Goal: Task Accomplishment & Management: Manage account settings

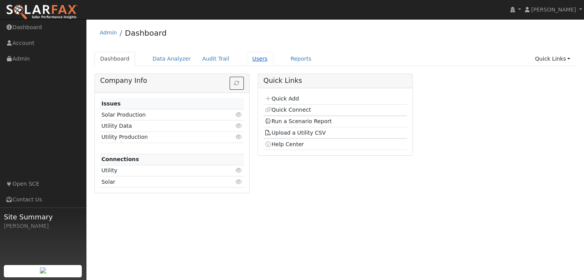
click at [250, 61] on link "Users" at bounding box center [260, 59] width 27 height 14
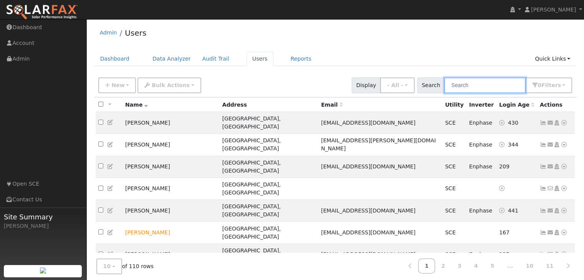
click at [487, 83] on input "text" at bounding box center [484, 86] width 81 height 16
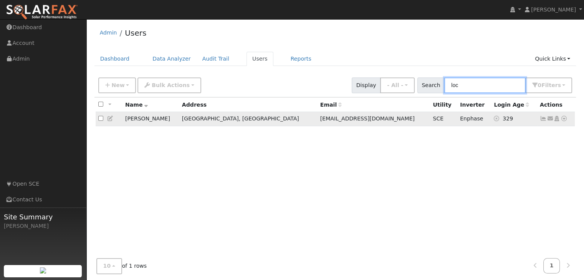
type input "loc"
click at [543, 119] on icon at bounding box center [543, 118] width 7 height 5
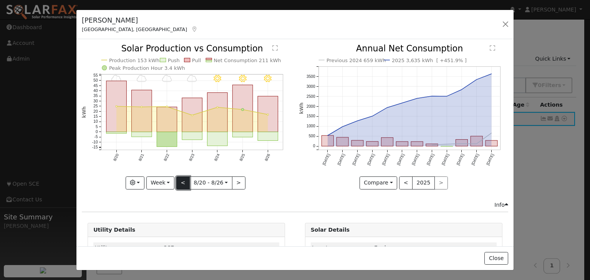
click at [179, 179] on button "<" at bounding box center [182, 183] width 13 height 13
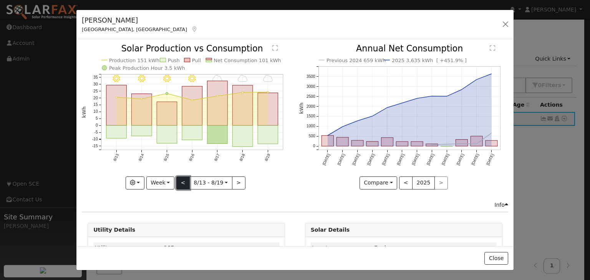
click at [179, 179] on button "<" at bounding box center [182, 183] width 13 height 13
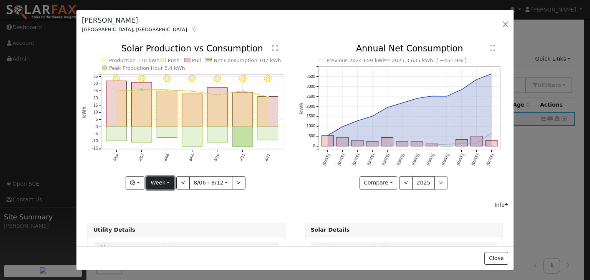
click at [165, 185] on button "Week" at bounding box center [160, 183] width 28 height 13
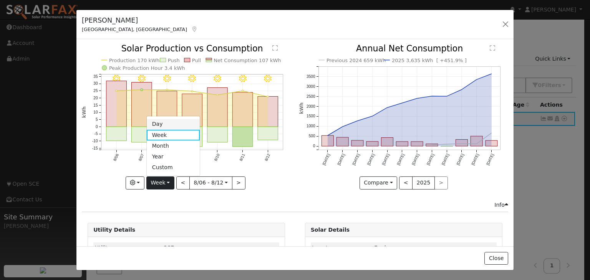
click at [163, 124] on link "Day" at bounding box center [173, 124] width 53 height 11
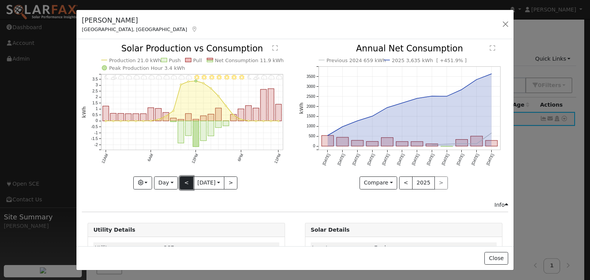
click at [185, 179] on button "<" at bounding box center [186, 183] width 13 height 13
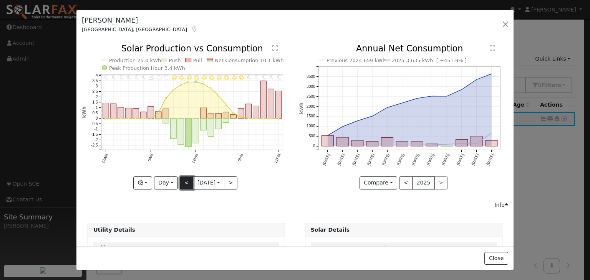
click at [185, 179] on button "<" at bounding box center [186, 183] width 13 height 13
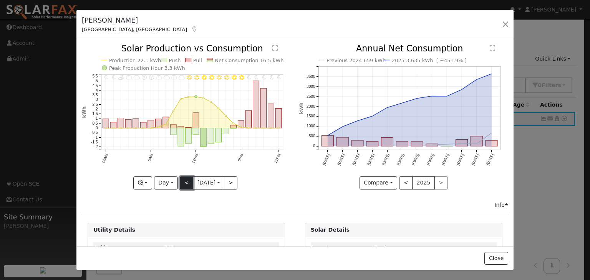
click at [185, 179] on button "<" at bounding box center [186, 183] width 13 height 13
type input "[DATE]"
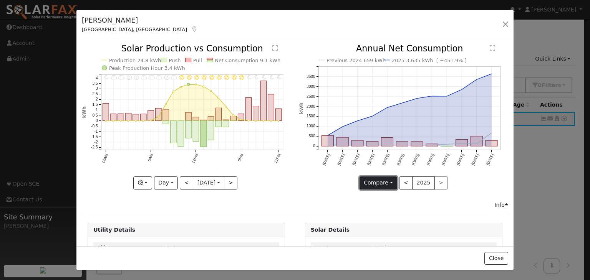
click at [385, 183] on button "Compare" at bounding box center [378, 183] width 38 height 13
click at [378, 199] on link "Compare Previous" at bounding box center [390, 198] width 60 height 11
click at [164, 185] on button "Day" at bounding box center [166, 183] width 24 height 13
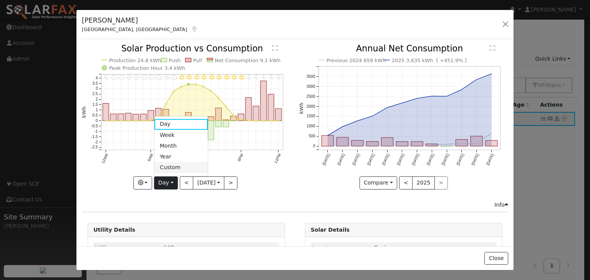
click at [166, 164] on link "Custom" at bounding box center [180, 167] width 53 height 11
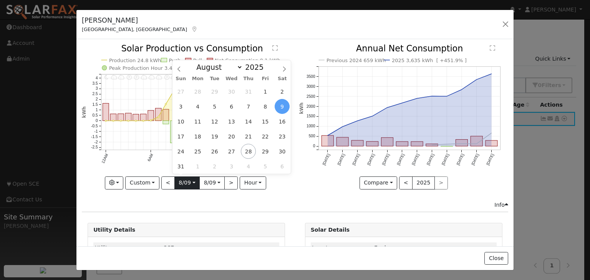
click at [190, 180] on input "[DATE]" at bounding box center [187, 183] width 25 height 12
click at [179, 71] on icon at bounding box center [178, 68] width 5 height 5
select select "4"
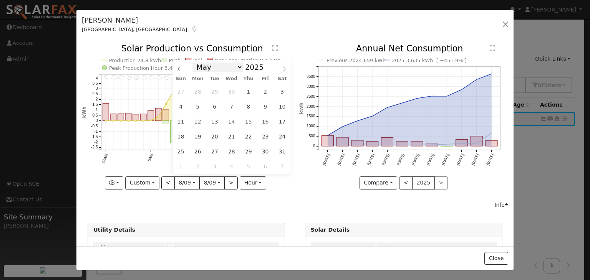
click at [239, 70] on select "January February March April May June July August September October November De…" at bounding box center [217, 67] width 50 height 9
click at [265, 67] on span at bounding box center [267, 65] width 5 height 4
click at [265, 71] on span at bounding box center [267, 69] width 5 height 4
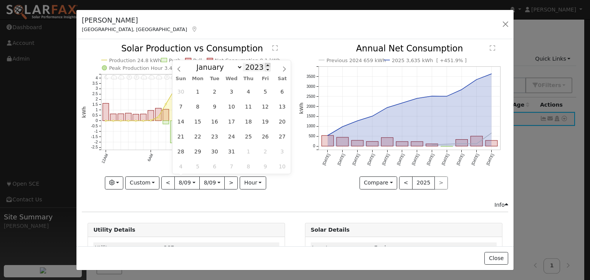
click at [265, 66] on span at bounding box center [267, 65] width 5 height 4
type input "2024"
click at [239, 68] on select "January February March April May June July August September October November De…" at bounding box center [217, 67] width 50 height 9
select select "7"
click at [199, 63] on select "January February March April May June July August September October November De…" at bounding box center [217, 67] width 50 height 9
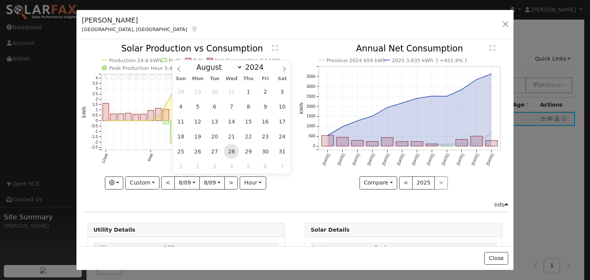
click at [231, 150] on span "28" at bounding box center [231, 151] width 15 height 15
type input "[DATE]"
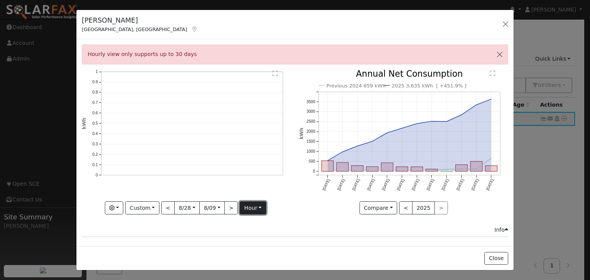
click at [256, 208] on button "hour" at bounding box center [253, 208] width 26 height 13
click at [252, 179] on link "Day" at bounding box center [266, 182] width 53 height 11
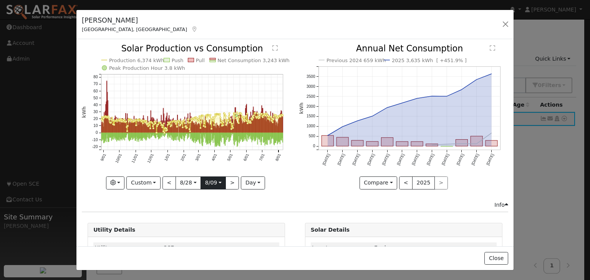
click at [218, 183] on input "[DATE]" at bounding box center [213, 183] width 25 height 12
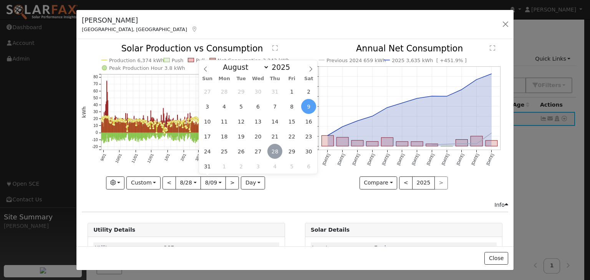
click at [275, 151] on span "28" at bounding box center [274, 151] width 15 height 15
type input "[DATE]"
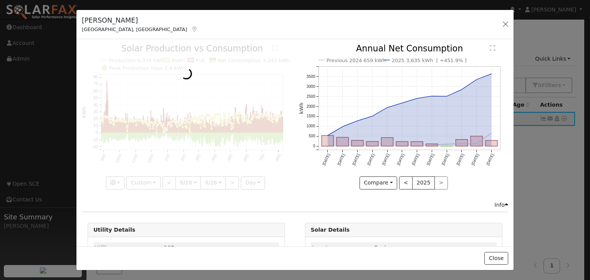
scroll to position [0, 5]
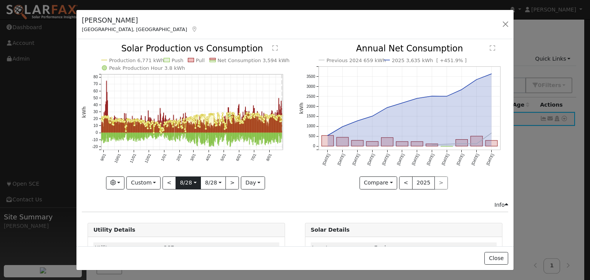
click at [192, 181] on input "[DATE]" at bounding box center [188, 183] width 25 height 12
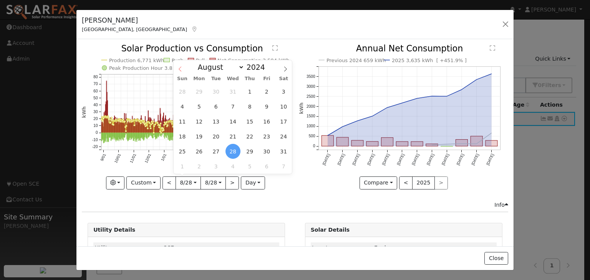
click at [181, 70] on icon at bounding box center [179, 68] width 5 height 5
click at [180, 70] on icon at bounding box center [179, 68] width 5 height 5
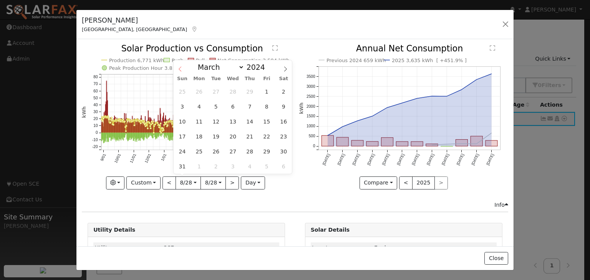
click at [180, 70] on icon at bounding box center [179, 68] width 5 height 5
select select "0"
click at [180, 70] on icon at bounding box center [179, 68] width 5 height 5
type input "2023"
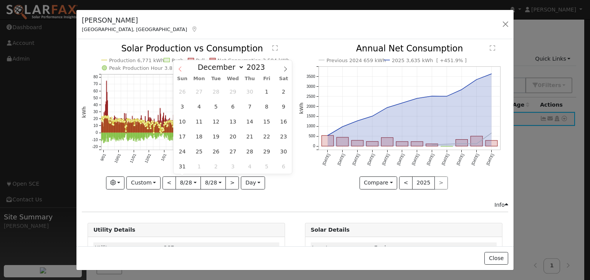
click at [180, 70] on icon at bounding box center [179, 68] width 5 height 5
click at [287, 69] on icon at bounding box center [285, 68] width 5 height 5
select select "11"
click at [287, 69] on icon at bounding box center [285, 68] width 5 height 5
type input "2024"
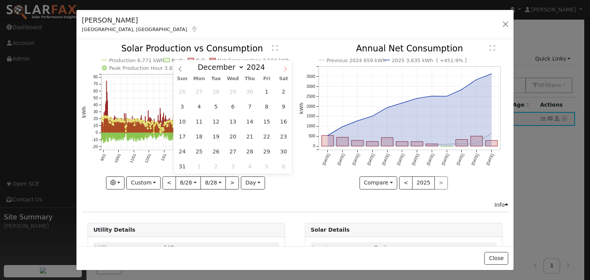
select select "0"
click at [200, 93] on span "1" at bounding box center [199, 91] width 15 height 15
type input "[DATE]"
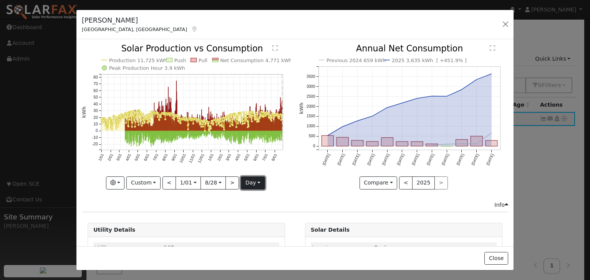
click at [251, 180] on button "day" at bounding box center [253, 183] width 24 height 13
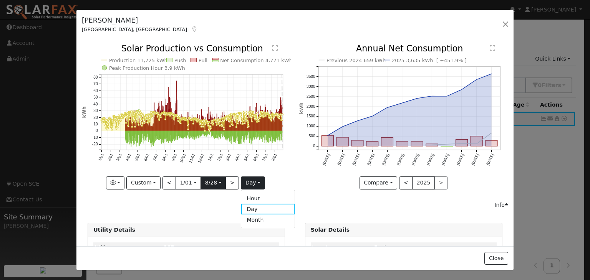
click at [218, 182] on input "[DATE]" at bounding box center [213, 183] width 25 height 12
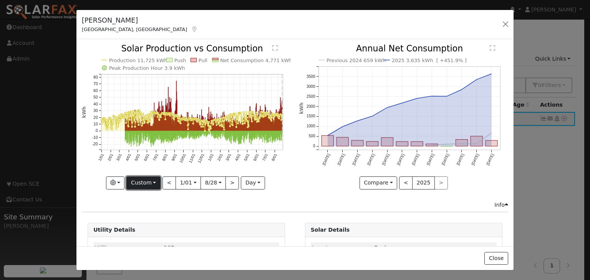
click at [151, 184] on button "Custom" at bounding box center [143, 183] width 34 height 13
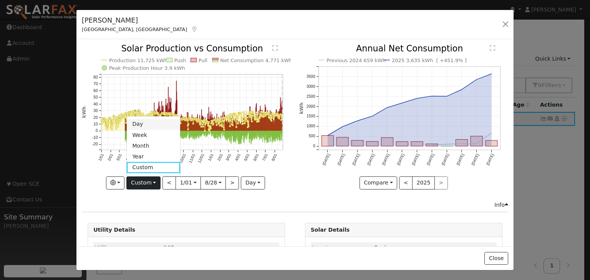
click at [140, 122] on link "Day" at bounding box center [153, 124] width 53 height 11
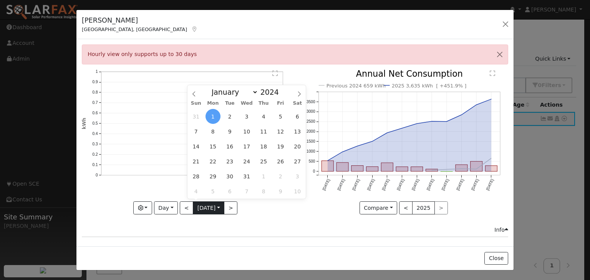
click at [215, 209] on input "[DATE]" at bounding box center [208, 208] width 31 height 12
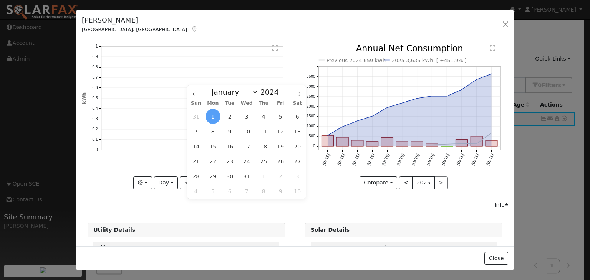
click at [210, 119] on span "1" at bounding box center [212, 116] width 15 height 15
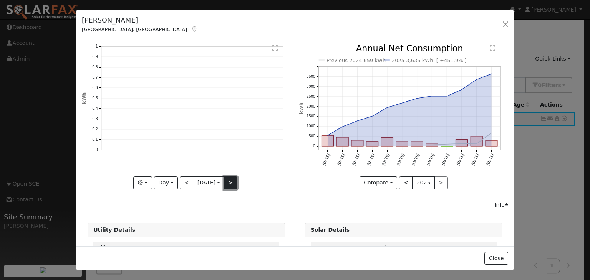
click at [232, 180] on button ">" at bounding box center [230, 183] width 13 height 13
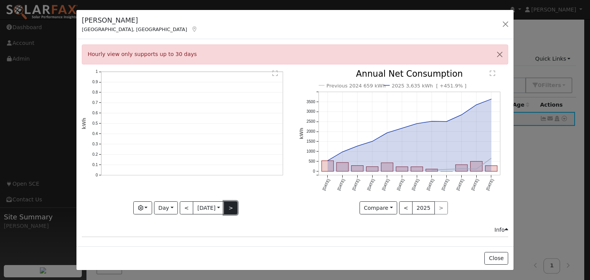
click at [229, 209] on button ">" at bounding box center [230, 208] width 13 height 13
type input "[DATE]"
click at [218, 210] on input "[DATE]" at bounding box center [208, 208] width 31 height 12
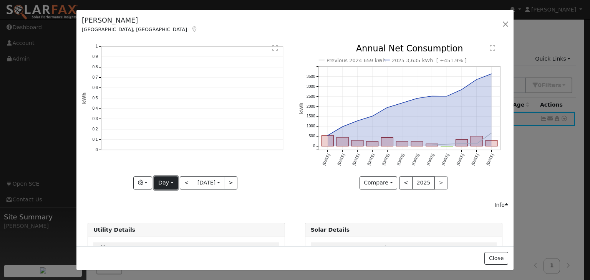
click at [167, 182] on button "Day" at bounding box center [166, 183] width 24 height 13
drag, startPoint x: 166, startPoint y: 179, endPoint x: 169, endPoint y: 181, distance: 4.1
click at [166, 180] on button "Day" at bounding box center [166, 183] width 24 height 13
click at [505, 23] on button "button" at bounding box center [505, 24] width 11 height 11
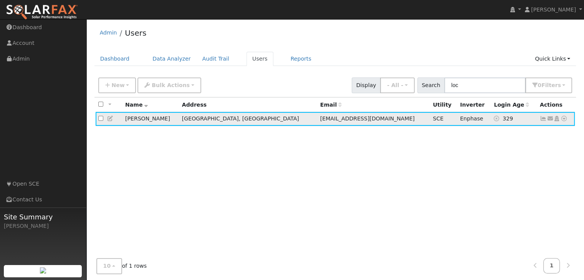
click at [541, 119] on icon at bounding box center [543, 118] width 7 height 5
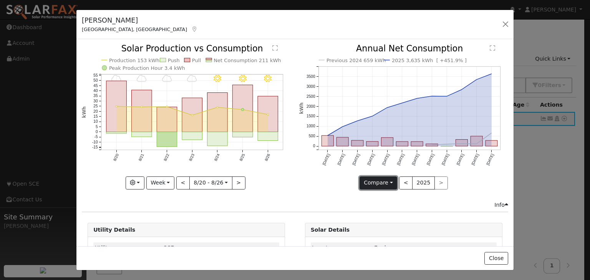
click at [387, 183] on button "Compare" at bounding box center [378, 183] width 38 height 13
click at [298, 202] on div "Info" at bounding box center [295, 205] width 434 height 8
click at [166, 181] on button "Week" at bounding box center [160, 183] width 28 height 13
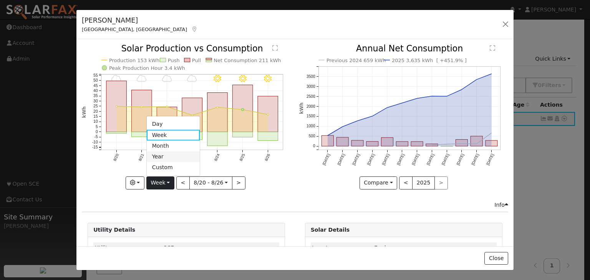
click at [157, 154] on link "Year" at bounding box center [173, 157] width 53 height 11
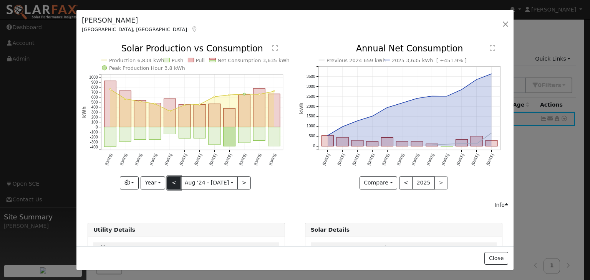
click at [174, 181] on button "<" at bounding box center [173, 183] width 13 height 13
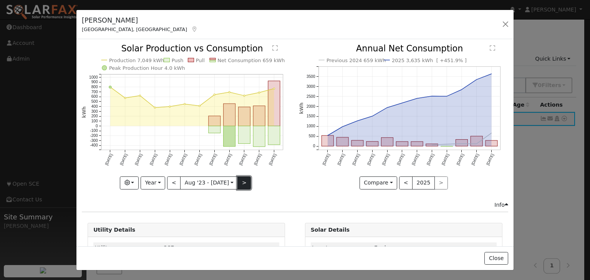
click at [241, 180] on button ">" at bounding box center [243, 183] width 13 height 13
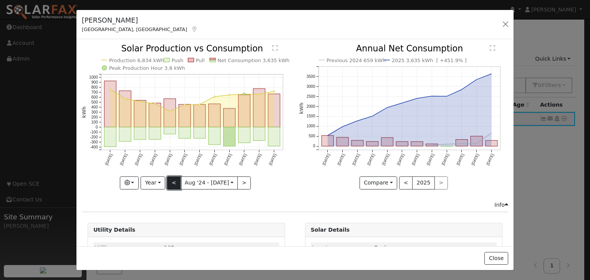
click at [178, 182] on button "<" at bounding box center [173, 183] width 13 height 13
type input "[DATE]"
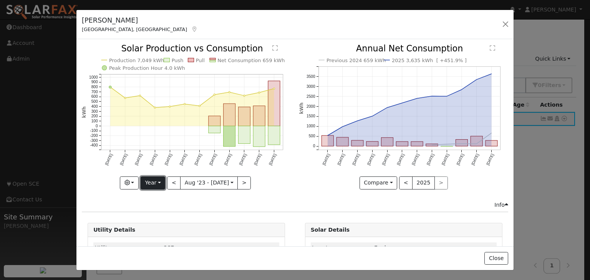
click at [160, 182] on button "Year" at bounding box center [153, 183] width 25 height 13
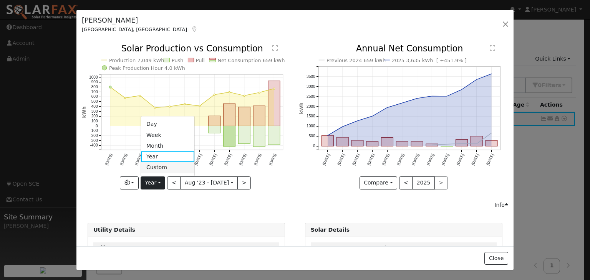
click at [162, 166] on link "Custom" at bounding box center [167, 167] width 53 height 11
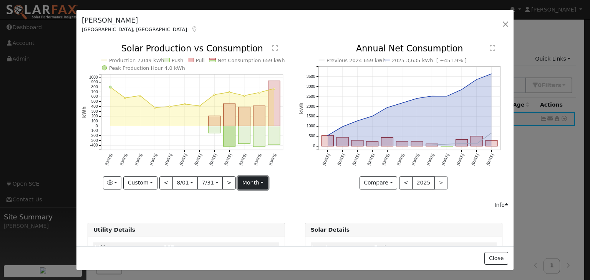
click at [242, 183] on button "month" at bounding box center [253, 183] width 30 height 13
click at [245, 207] on link "Day" at bounding box center [264, 209] width 53 height 11
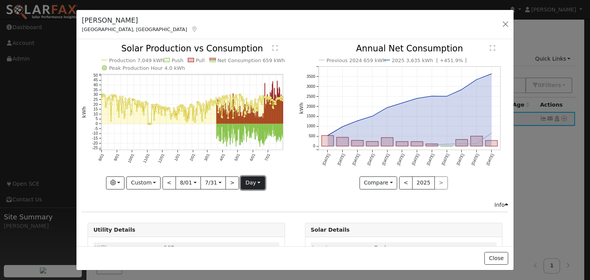
click at [247, 182] on button "day" at bounding box center [253, 183] width 24 height 13
click at [250, 215] on link "Month" at bounding box center [267, 220] width 53 height 11
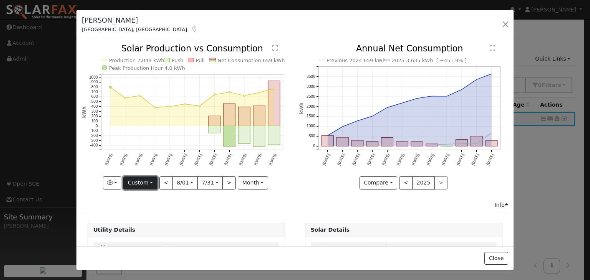
click at [141, 183] on button "Custom" at bounding box center [140, 183] width 34 height 13
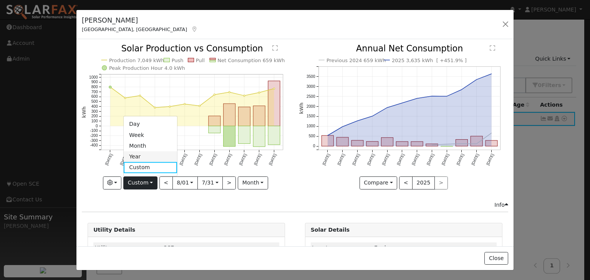
click at [136, 156] on link "Year" at bounding box center [150, 157] width 53 height 11
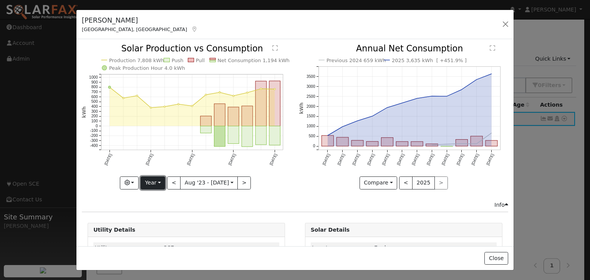
click at [150, 183] on button "Year" at bounding box center [153, 183] width 25 height 13
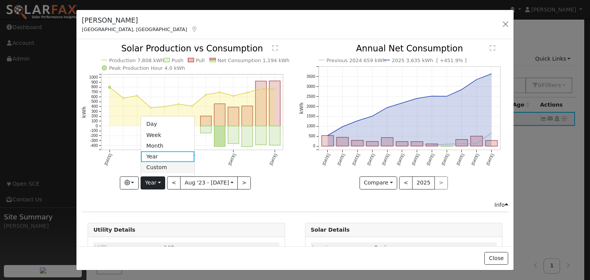
click at [151, 167] on link "Custom" at bounding box center [167, 167] width 53 height 11
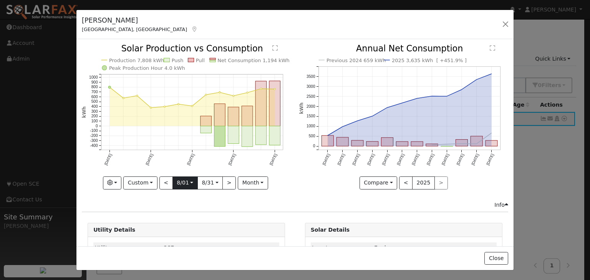
click at [182, 182] on input "[DATE]" at bounding box center [185, 183] width 25 height 12
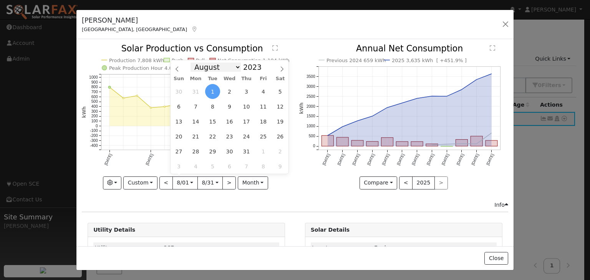
click at [237, 68] on select "January February March April May June July August September October November De…" at bounding box center [215, 67] width 50 height 9
select select "3"
click at [197, 63] on select "January February March April May June July August September October November De…" at bounding box center [215, 67] width 50 height 9
click at [263, 66] on span at bounding box center [265, 65] width 5 height 4
type input "2024"
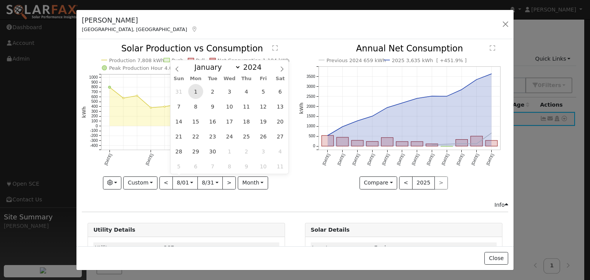
click at [196, 92] on span "1" at bounding box center [195, 91] width 15 height 15
type input "[DATE]"
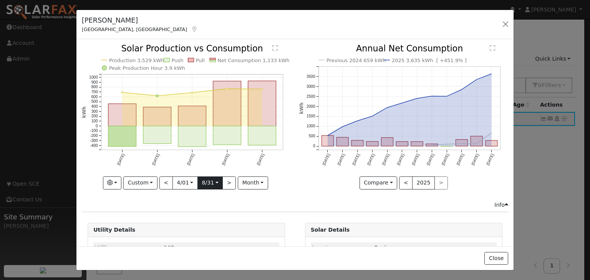
click at [215, 184] on input "[DATE]" at bounding box center [210, 183] width 25 height 12
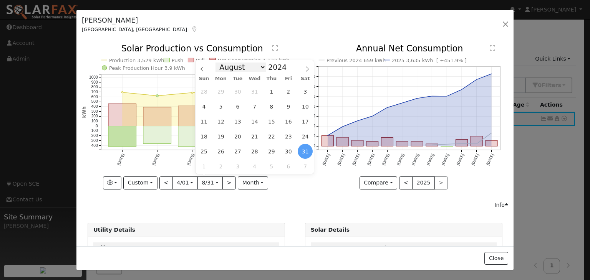
click at [260, 68] on select "January February March April May June July August September October November De…" at bounding box center [240, 67] width 50 height 9
select select "3"
click at [222, 63] on select "January February March April May June July August September October November De…" at bounding box center [240, 67] width 50 height 9
click at [220, 91] on span "1" at bounding box center [220, 91] width 15 height 15
type input "[DATE]"
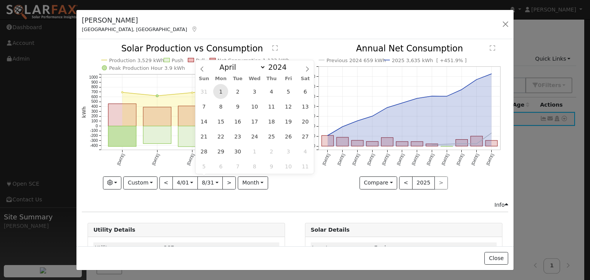
scroll to position [0, 5]
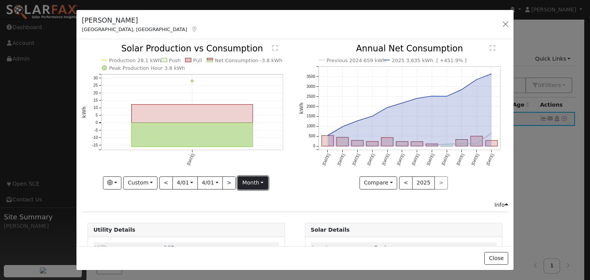
click at [245, 183] on button "month" at bounding box center [253, 183] width 30 height 13
click at [243, 208] on link "Day" at bounding box center [264, 209] width 53 height 11
click at [245, 182] on button "day" at bounding box center [253, 183] width 24 height 13
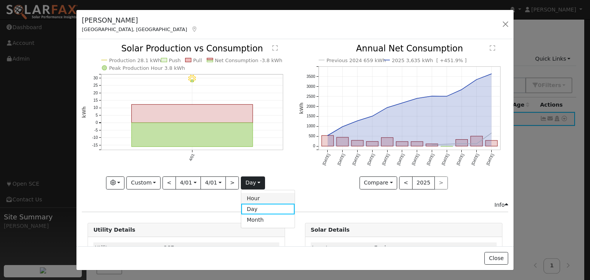
click at [246, 195] on link "Hour" at bounding box center [267, 198] width 53 height 11
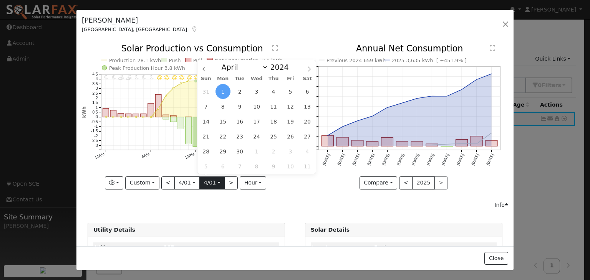
click at [215, 181] on input "[DATE]" at bounding box center [212, 183] width 25 height 12
click at [290, 66] on span at bounding box center [292, 65] width 5 height 4
type input "2025"
click at [240, 91] on span "1" at bounding box center [239, 91] width 15 height 15
type input "[DATE]"
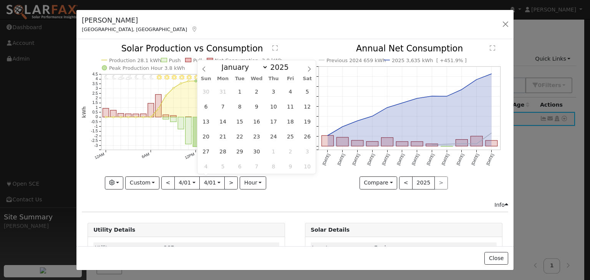
scroll to position [0, 5]
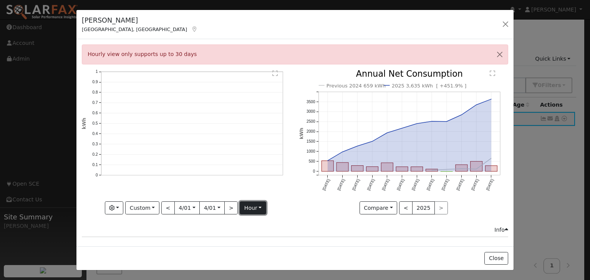
click at [247, 207] on button "hour" at bounding box center [253, 208] width 26 height 13
click at [247, 188] on link "Month" at bounding box center [266, 192] width 53 height 11
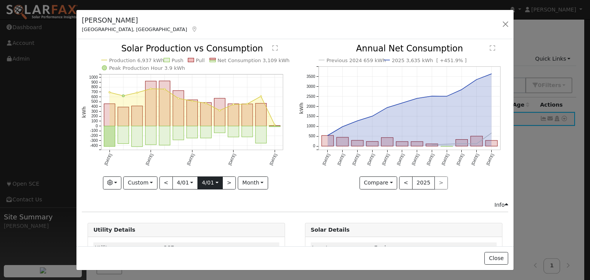
click at [214, 181] on input "[DATE]" at bounding box center [210, 183] width 25 height 12
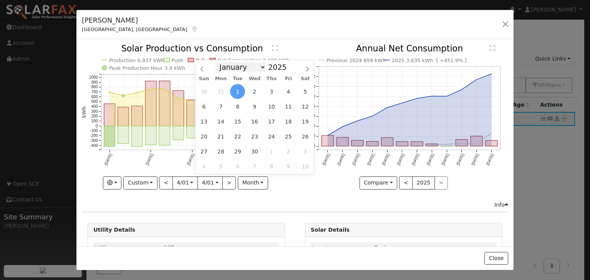
click at [261, 66] on select "January February March April May June July August September October November De…" at bounding box center [240, 67] width 50 height 9
select select "7"
click at [222, 63] on select "January February March April May June July August September October November De…" at bounding box center [240, 67] width 50 height 9
click at [251, 150] on span "27" at bounding box center [254, 151] width 15 height 15
type input "[DATE]"
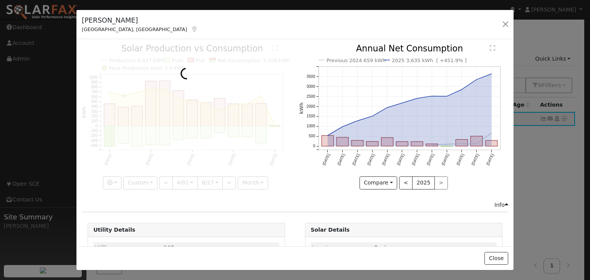
scroll to position [0, 5]
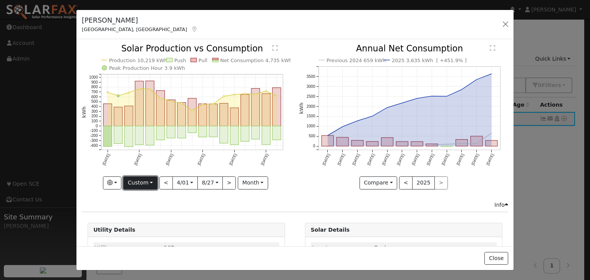
click at [144, 179] on button "Custom" at bounding box center [140, 183] width 34 height 13
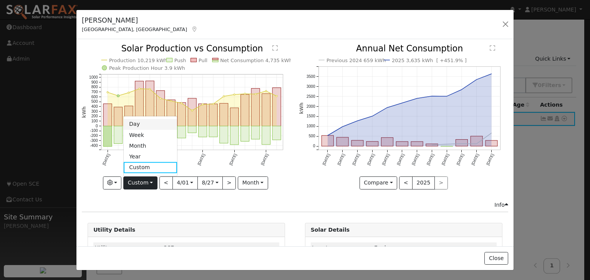
click at [136, 122] on link "Day" at bounding box center [150, 124] width 53 height 11
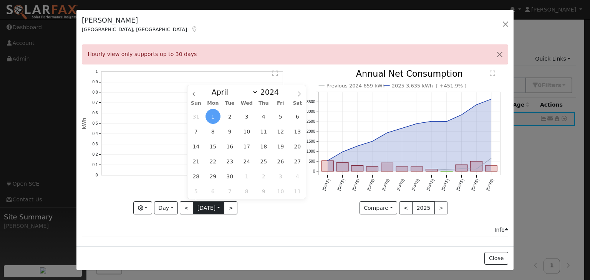
click at [199, 205] on input "[DATE]" at bounding box center [208, 208] width 31 height 12
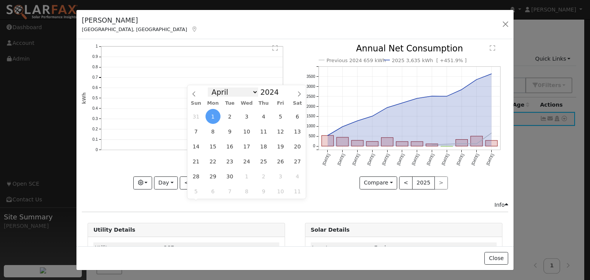
click at [253, 93] on select "January February March April May June July August September October November De…" at bounding box center [233, 92] width 50 height 9
select select "7"
click at [214, 88] on select "January February March April May June July August September October November De…" at bounding box center [233, 92] width 50 height 9
click at [273, 92] on input "2024" at bounding box center [272, 92] width 28 height 8
click at [280, 91] on span at bounding box center [282, 90] width 5 height 4
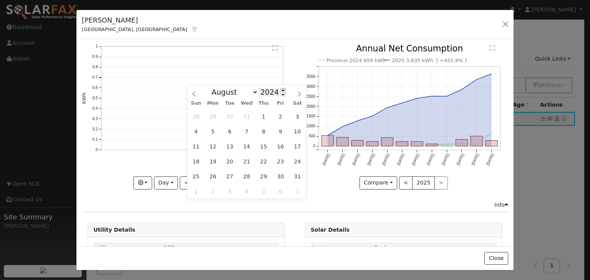
type input "2025"
click at [212, 132] on span "4" at bounding box center [212, 131] width 15 height 15
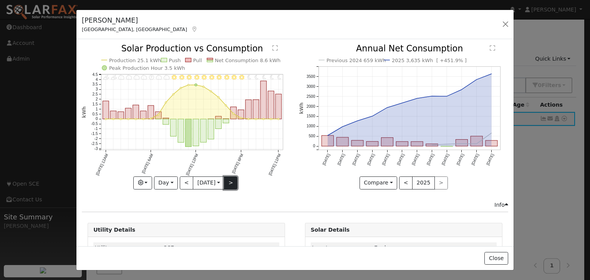
click at [230, 180] on button ">" at bounding box center [230, 183] width 13 height 13
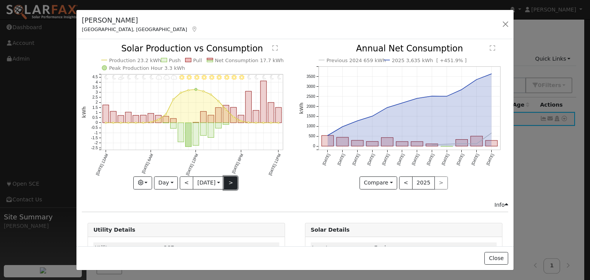
click at [230, 179] on button ">" at bounding box center [230, 183] width 13 height 13
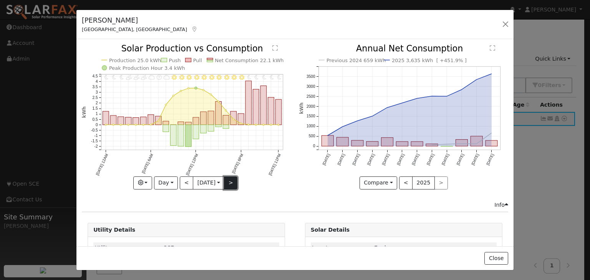
click at [230, 179] on button ">" at bounding box center [230, 183] width 13 height 13
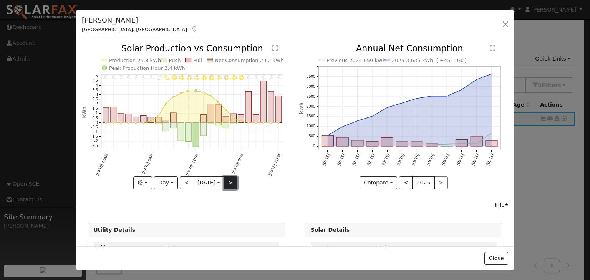
click at [232, 180] on button ">" at bounding box center [230, 183] width 13 height 13
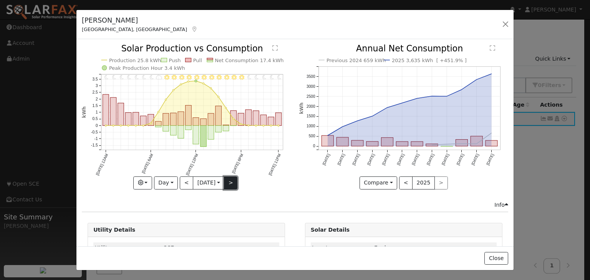
click at [232, 180] on button ">" at bounding box center [230, 183] width 13 height 13
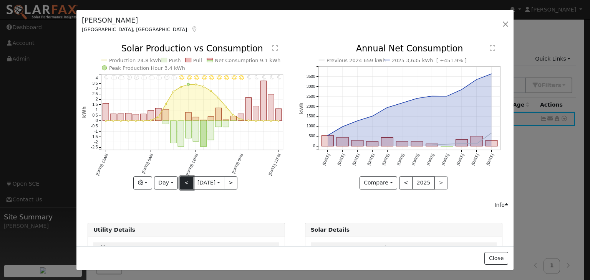
click at [185, 179] on button "<" at bounding box center [186, 183] width 13 height 13
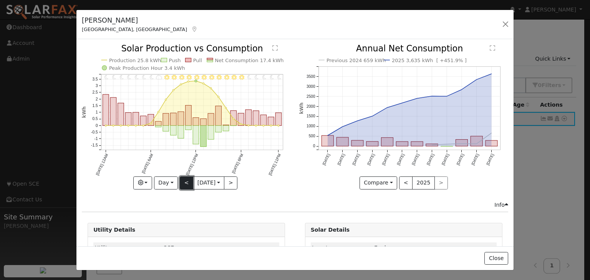
click at [185, 179] on button "<" at bounding box center [186, 183] width 13 height 13
type input "[DATE]"
